Goal: Task Accomplishment & Management: Manage account settings

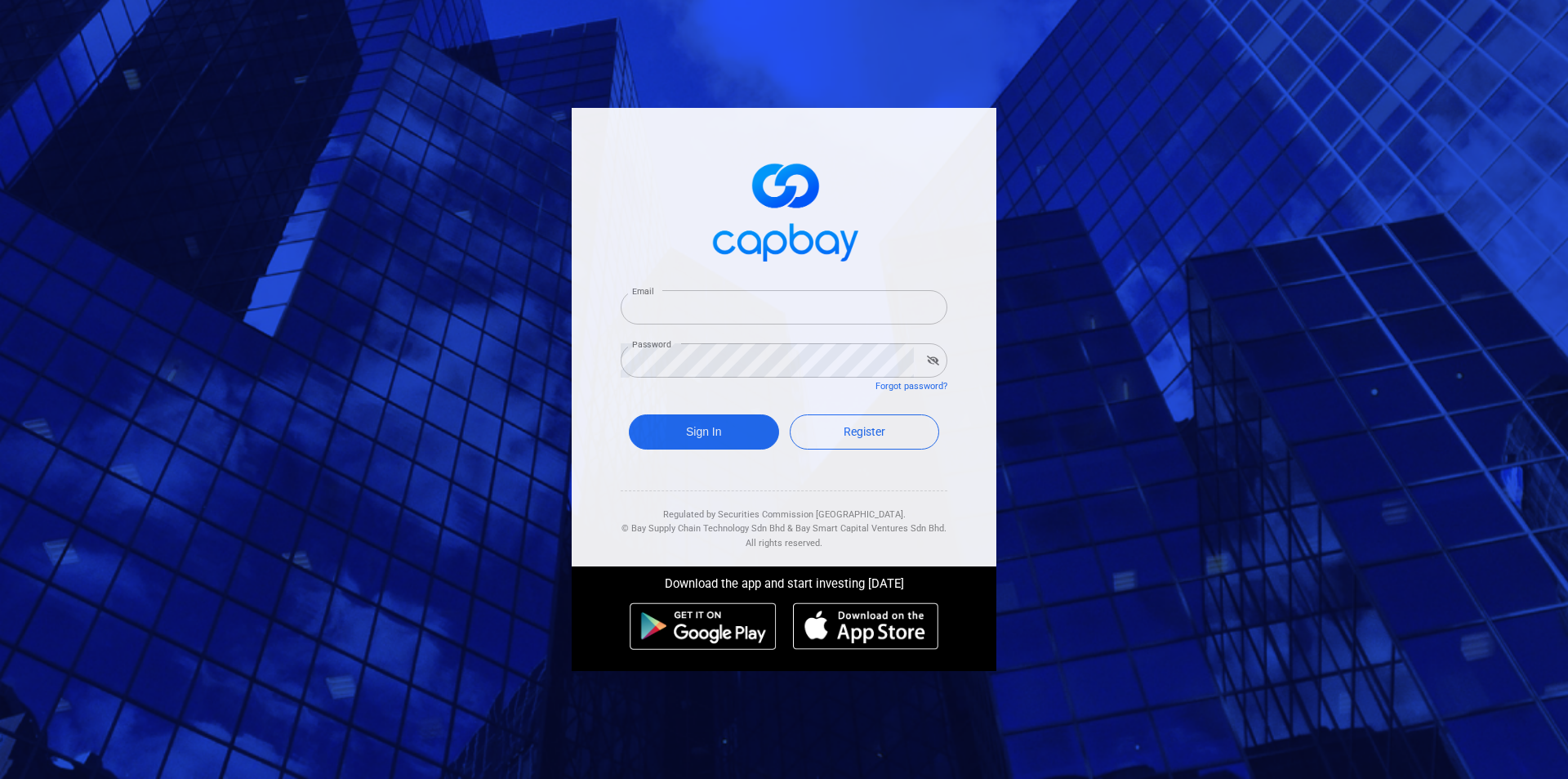
type input "[EMAIL_ADDRESS][DOMAIN_NAME]"
click at [937, 362] on icon "button" at bounding box center [934, 360] width 12 height 10
click at [937, 362] on icon "button" at bounding box center [934, 360] width 12 height 7
click at [689, 435] on button "Sign In" at bounding box center [704, 432] width 151 height 35
click at [934, 365] on button "button" at bounding box center [933, 361] width 26 height 23
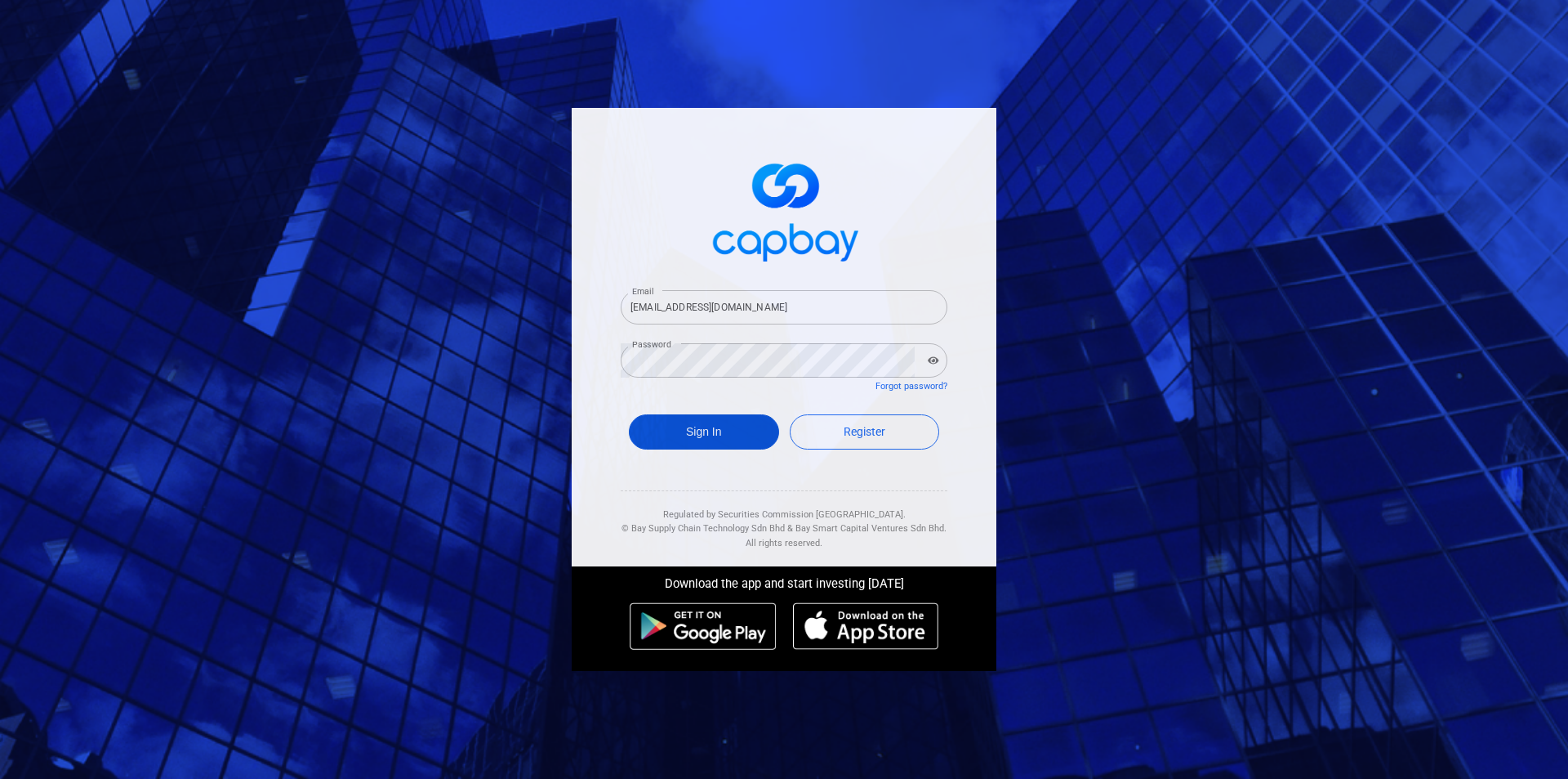
click at [744, 432] on button "Sign In" at bounding box center [704, 432] width 151 height 35
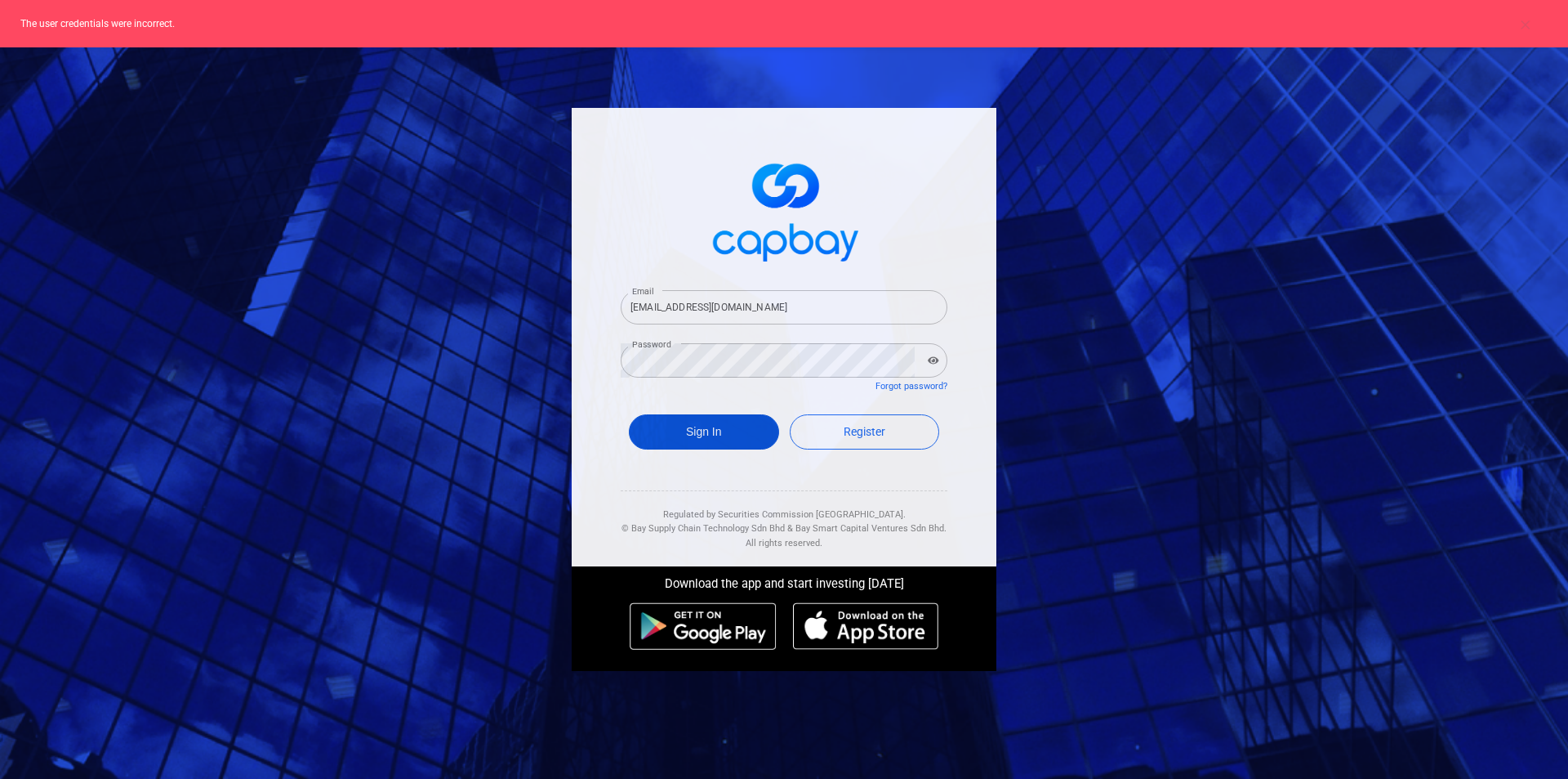
click at [745, 431] on button "Sign In" at bounding box center [704, 432] width 151 height 35
click at [1184, 320] on div "Email [EMAIL_ADDRESS][DOMAIN_NAME] Email Password Password Forgot password? Sig…" at bounding box center [784, 389] width 1568 height 779
click at [1068, 160] on div "Email [EMAIL_ADDRESS][DOMAIN_NAME] Email Password Password Forgot password? Sig…" at bounding box center [784, 389] width 1568 height 779
